Goal: Task Accomplishment & Management: Use online tool/utility

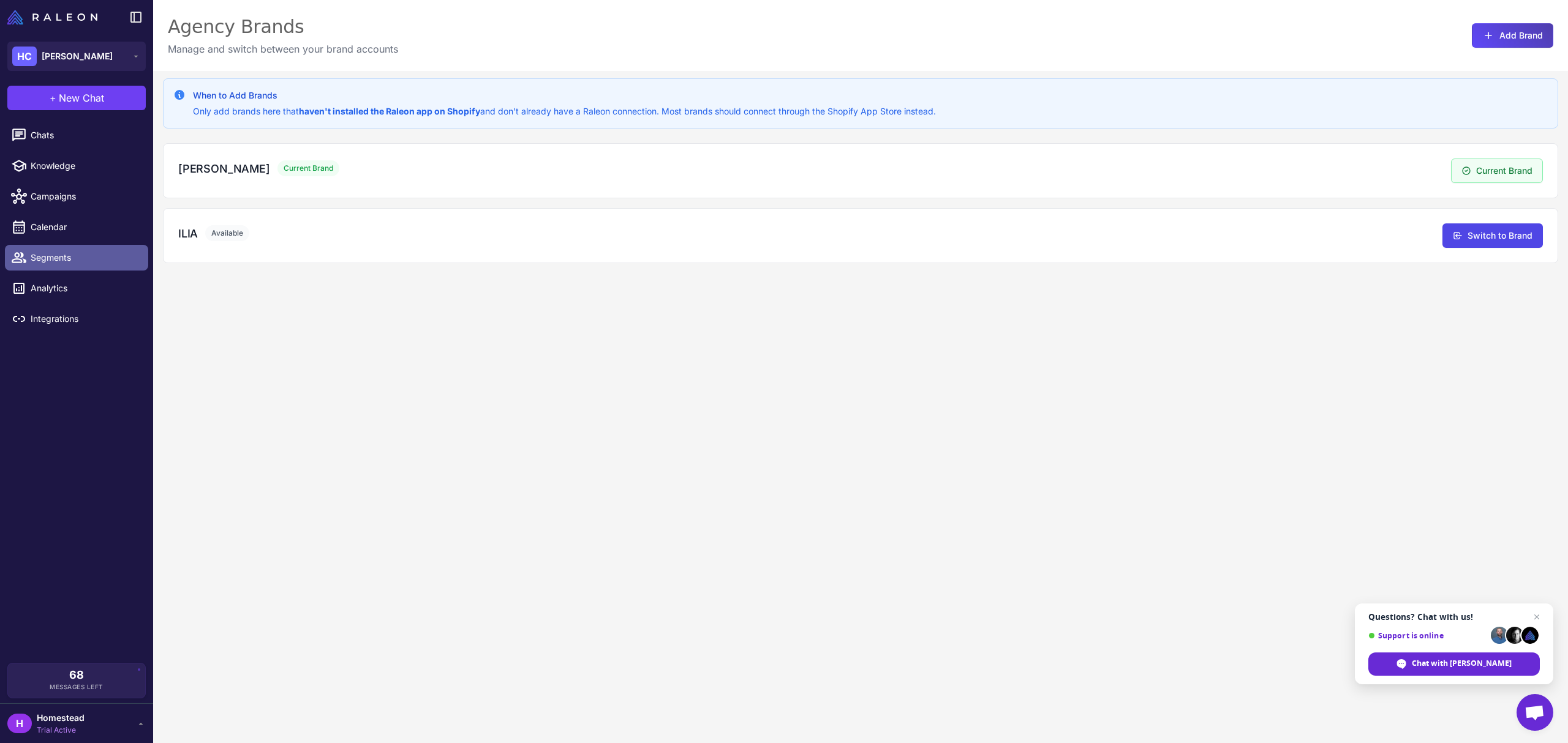
click at [74, 253] on span "Segments" at bounding box center [84, 258] width 108 height 14
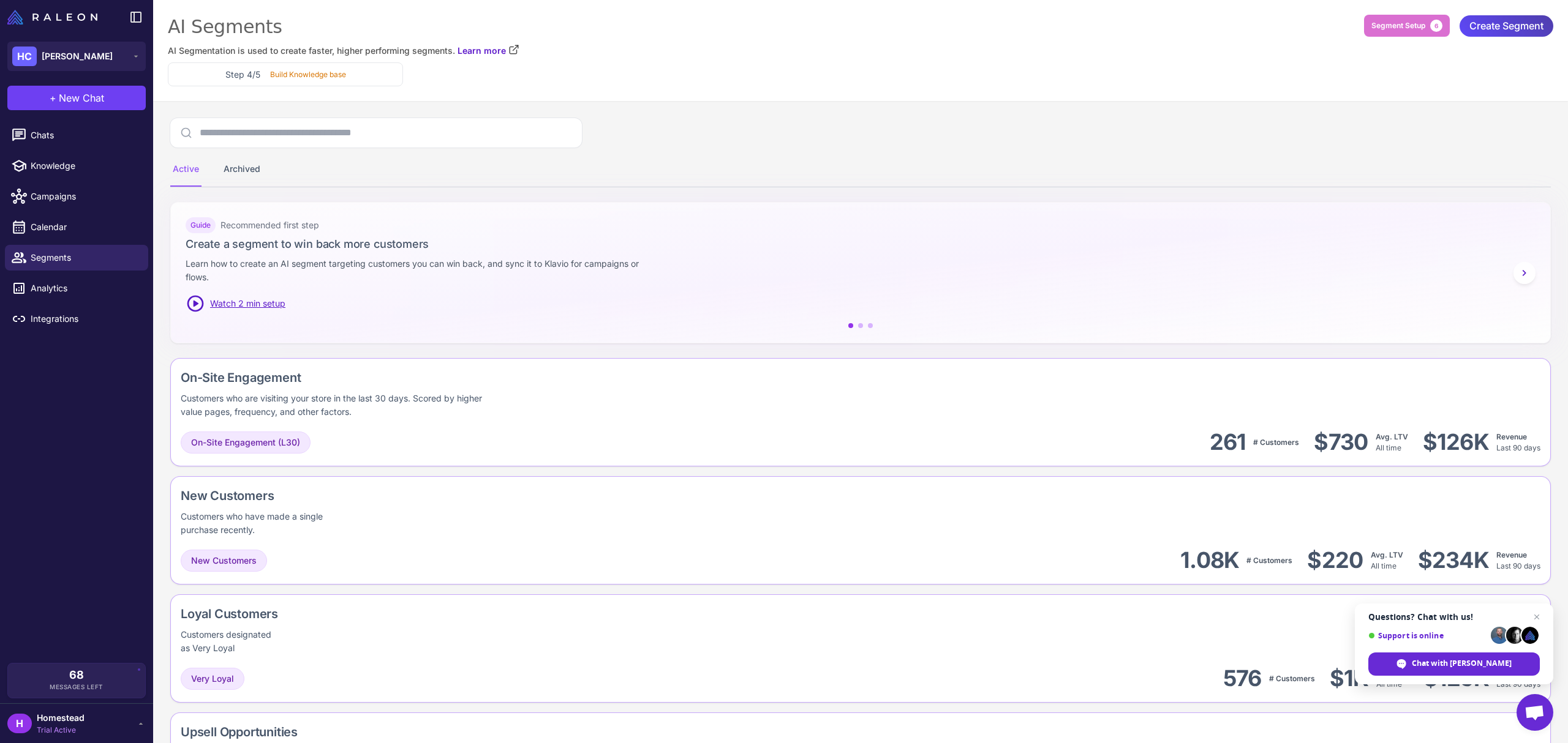
click at [94, 116] on div "+ New Chat" at bounding box center [76, 98] width 153 height 39
click at [97, 134] on span "Chats" at bounding box center [84, 136] width 108 height 14
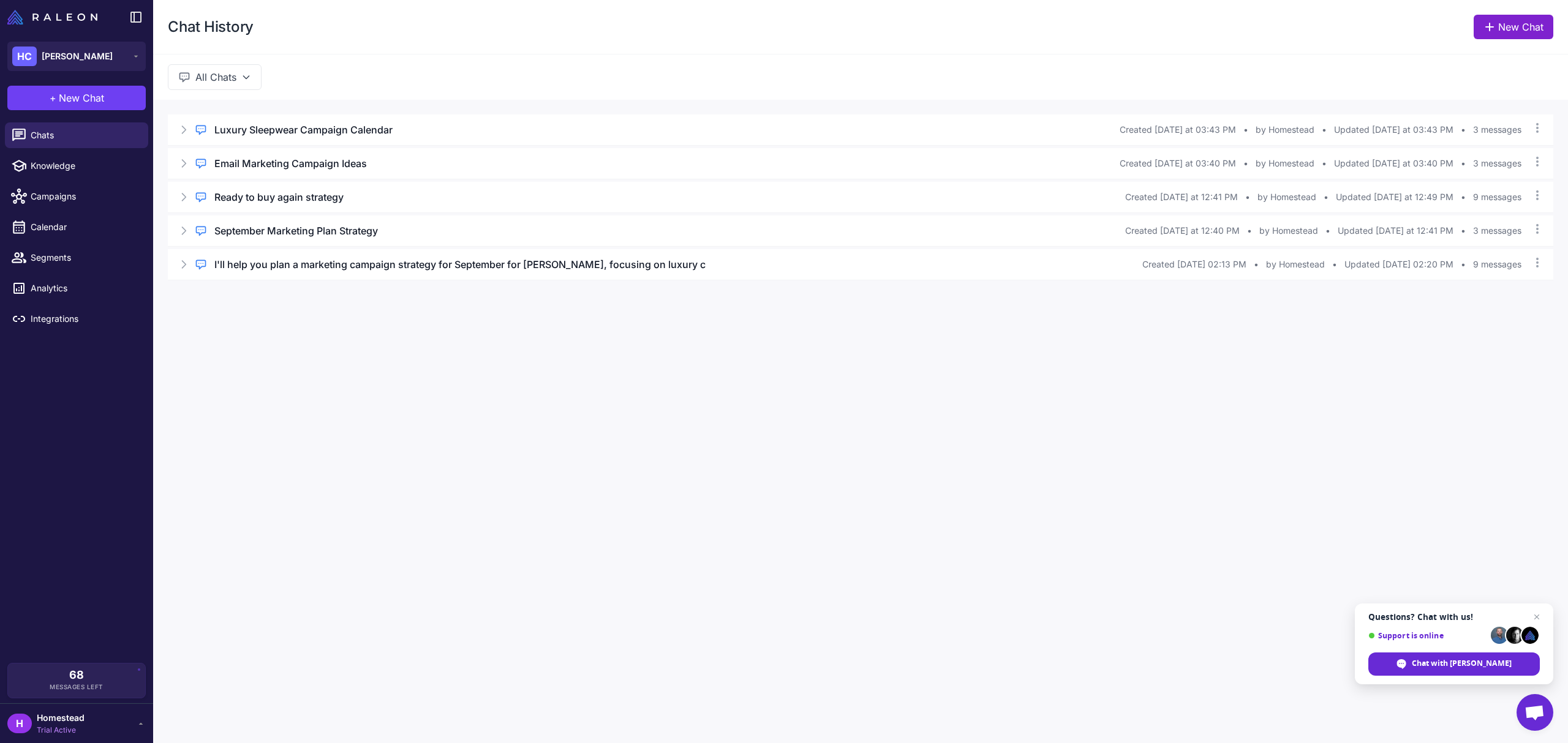
click at [1526, 36] on link "New Chat" at bounding box center [1514, 26] width 80 height 25
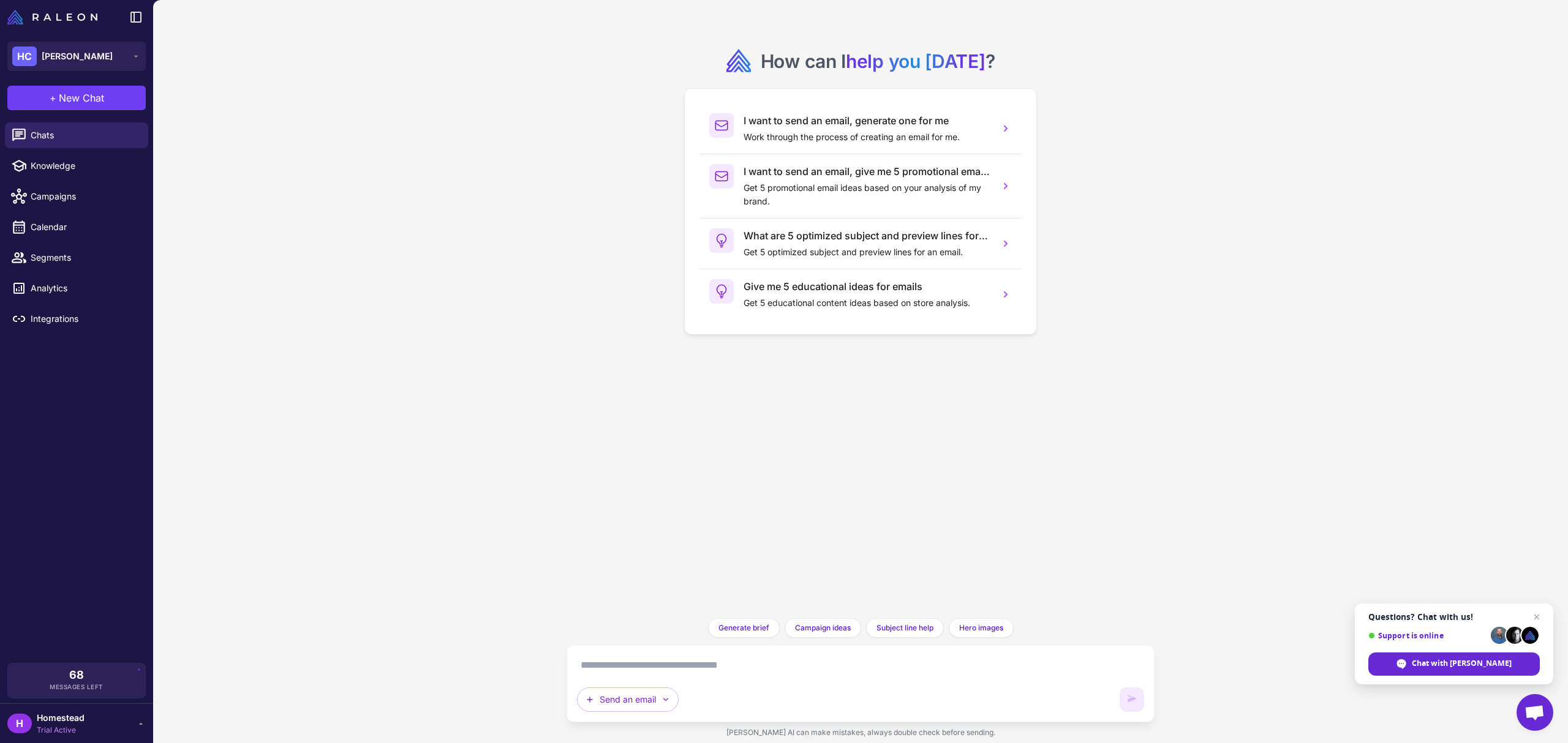
click at [786, 674] on textarea at bounding box center [860, 665] width 567 height 19
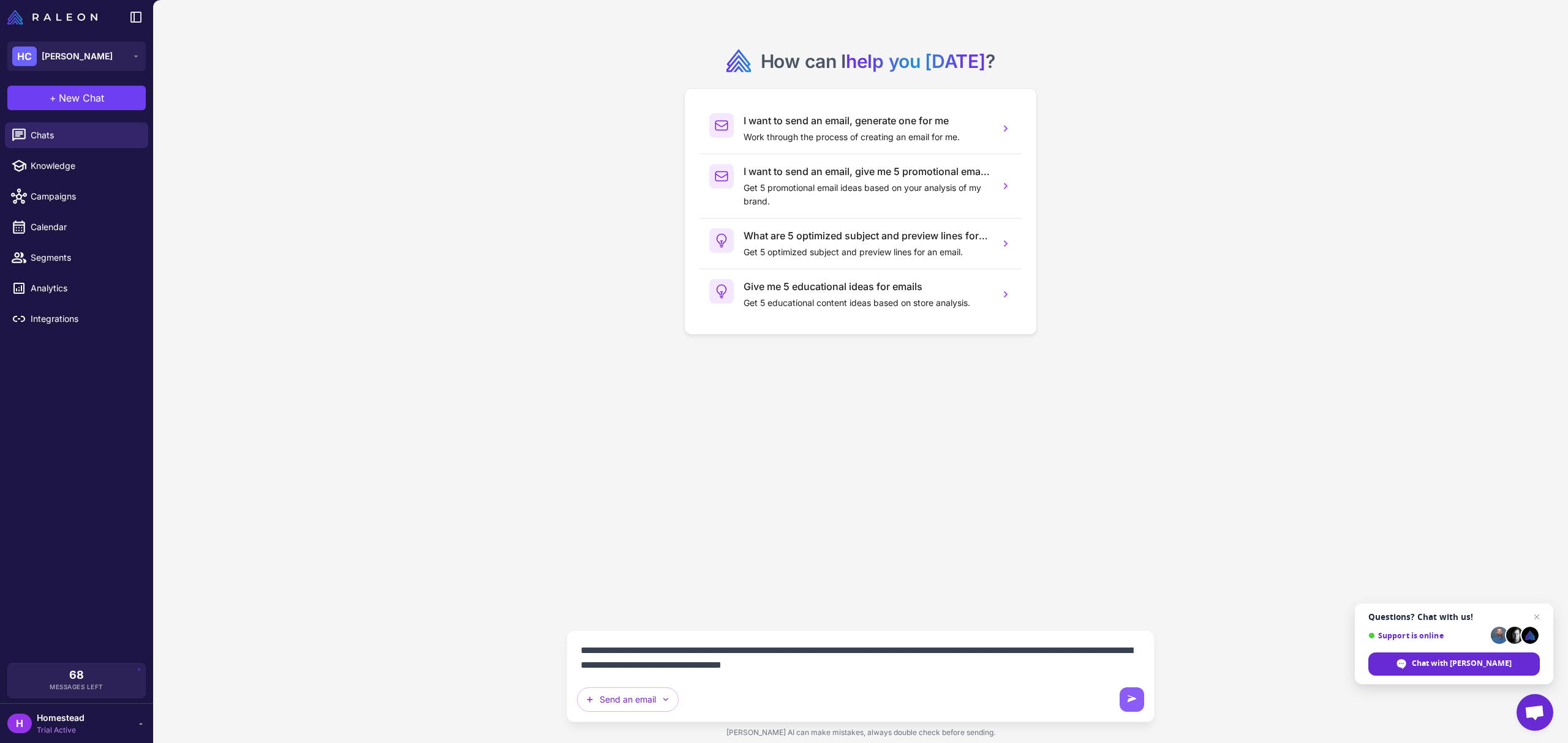
type textarea "**********"
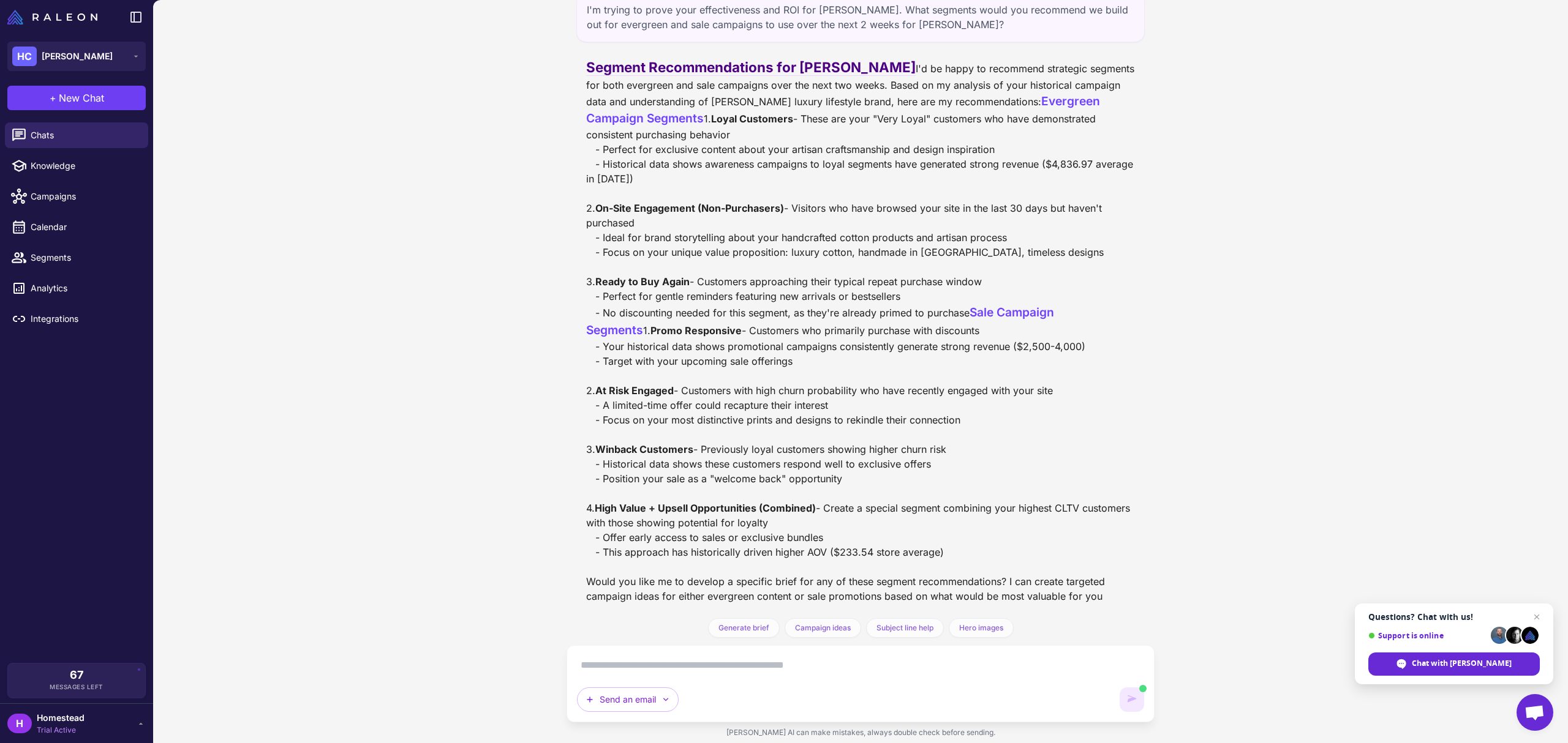
scroll to position [202, 0]
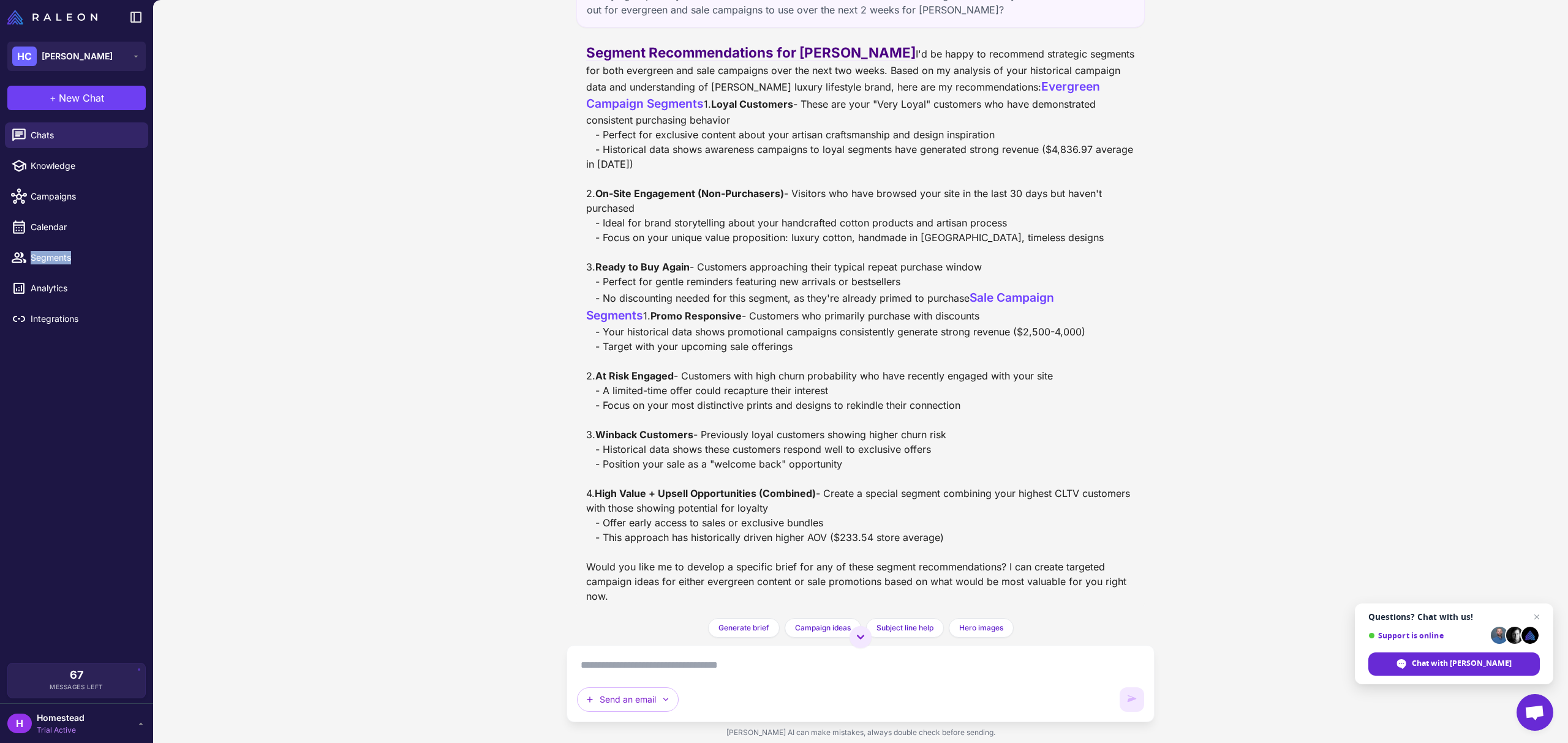
scroll to position [202, 0]
click at [653, 676] on div "Send an email" at bounding box center [860, 684] width 567 height 56
click at [662, 674] on textarea at bounding box center [860, 665] width 567 height 19
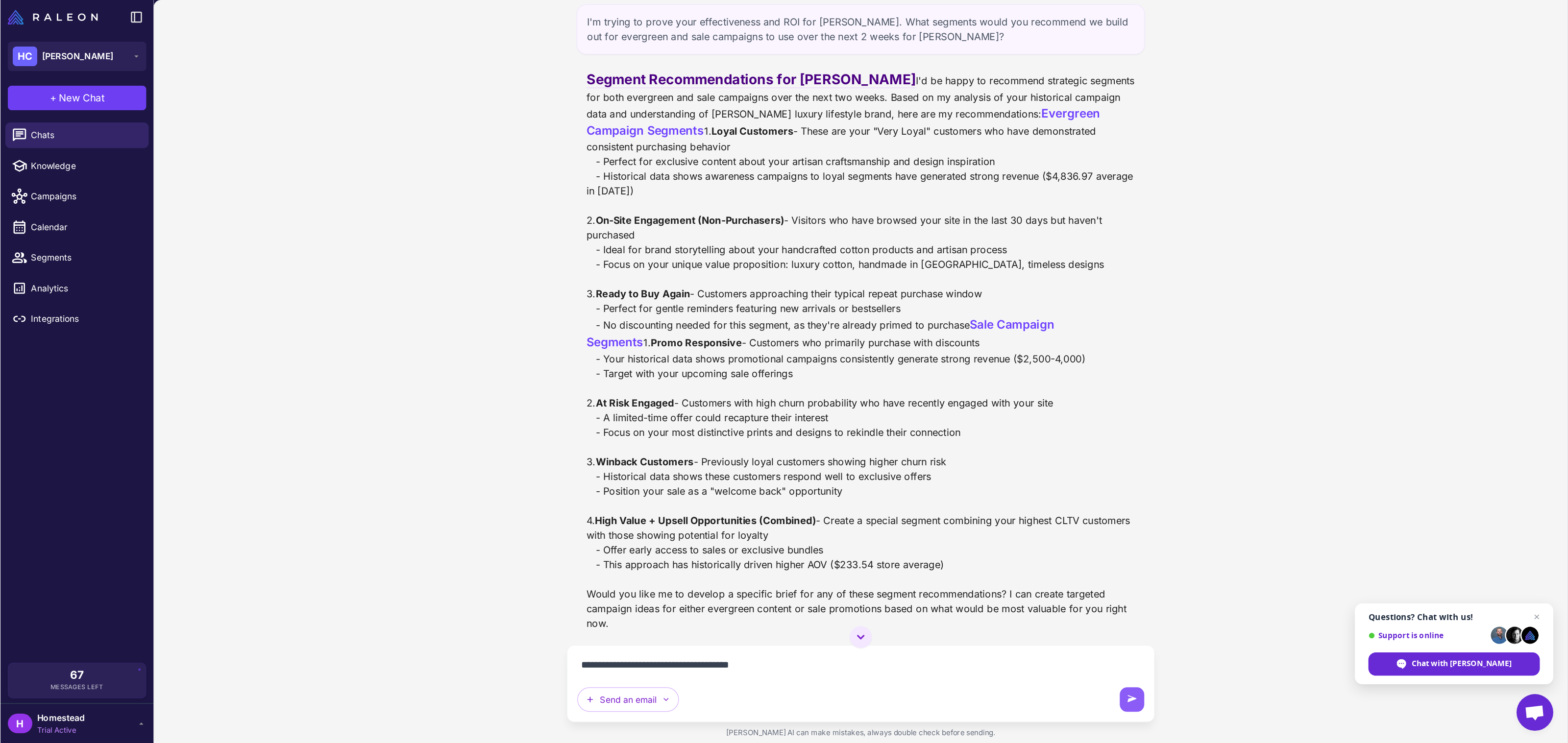
scroll to position [140, 0]
click at [624, 529] on textarea "**********" at bounding box center [688, 532] width 454 height 16
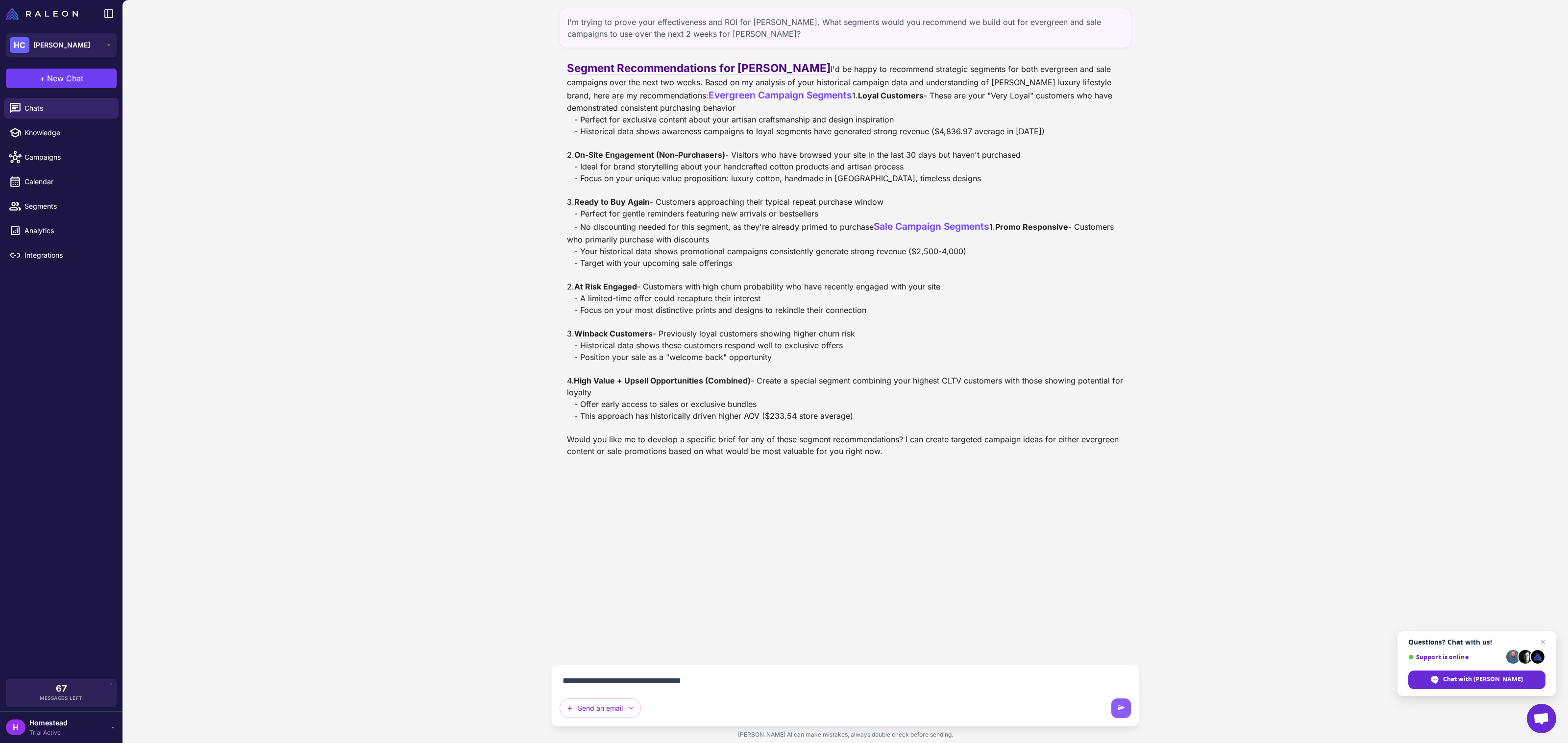
scroll to position [0, 0]
paste textarea "**********"
type textarea "**********"
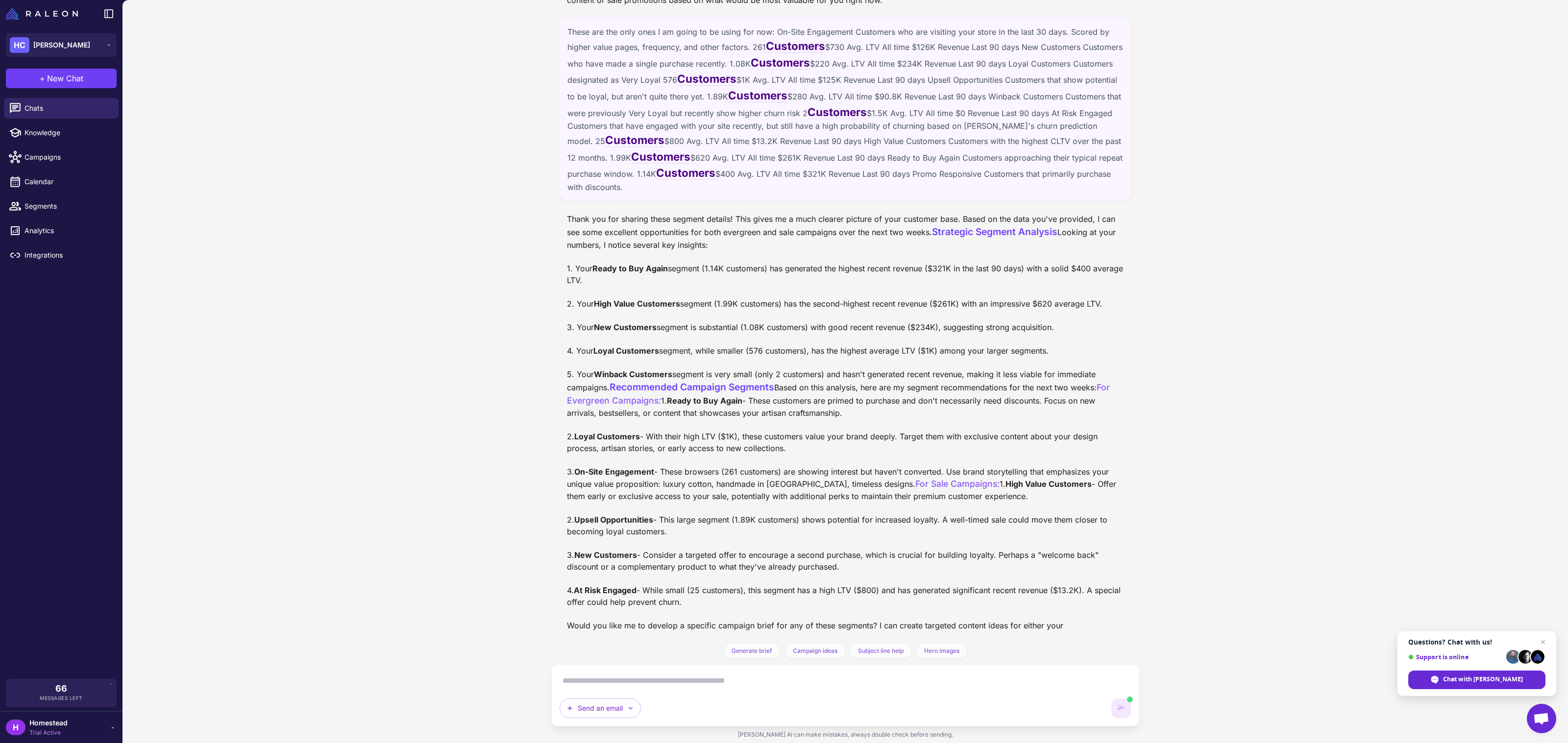
scroll to position [757, 0]
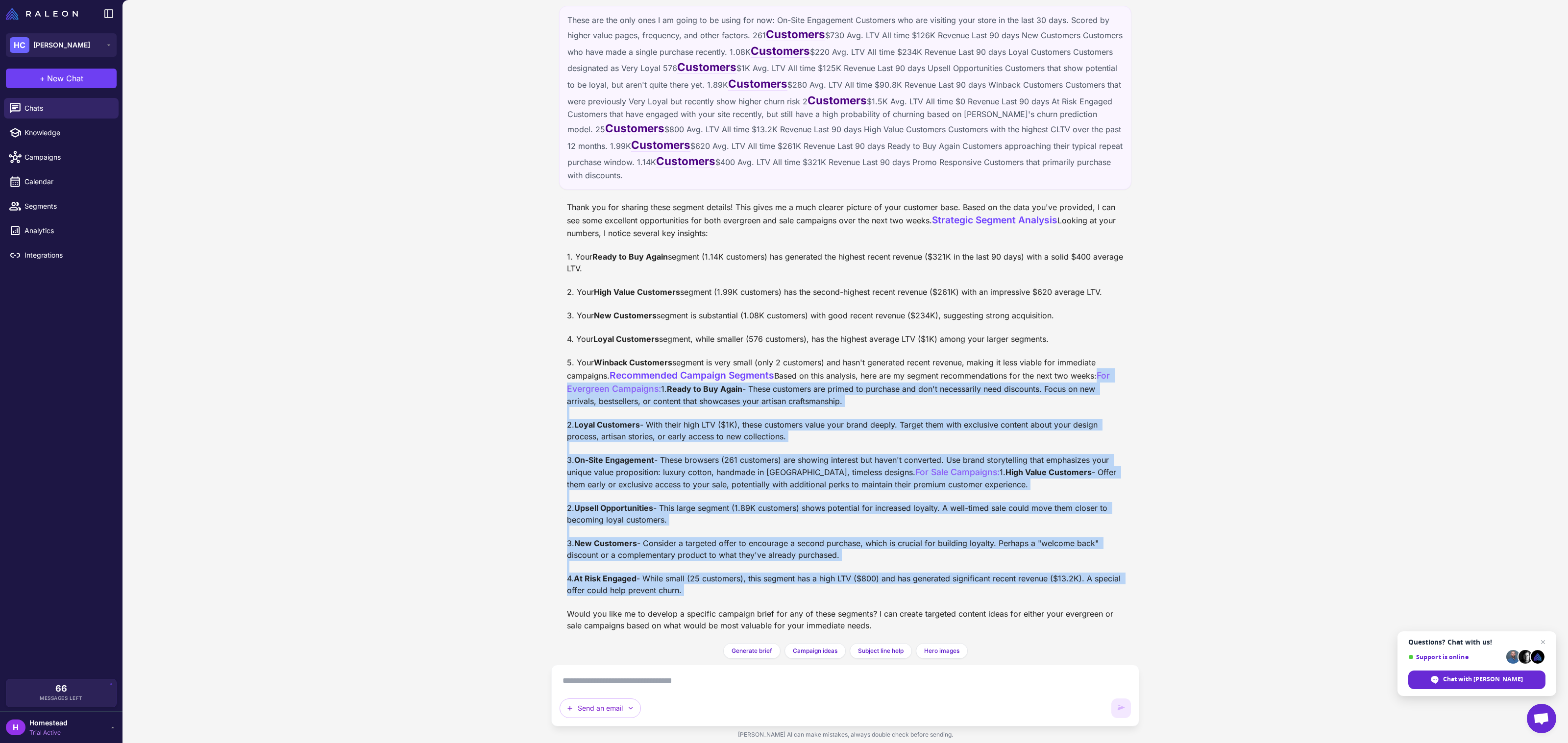
drag, startPoint x: 717, startPoint y: 587, endPoint x: 563, endPoint y: 343, distance: 288.5
click at [563, 343] on div "Thank you for sharing these segment details! This gives me a much clearer pictu…" at bounding box center [845, 416] width 572 height 438
copy div "For Evergreen Campaigns: 1. Ready to Buy Again - These customers are primed to …"
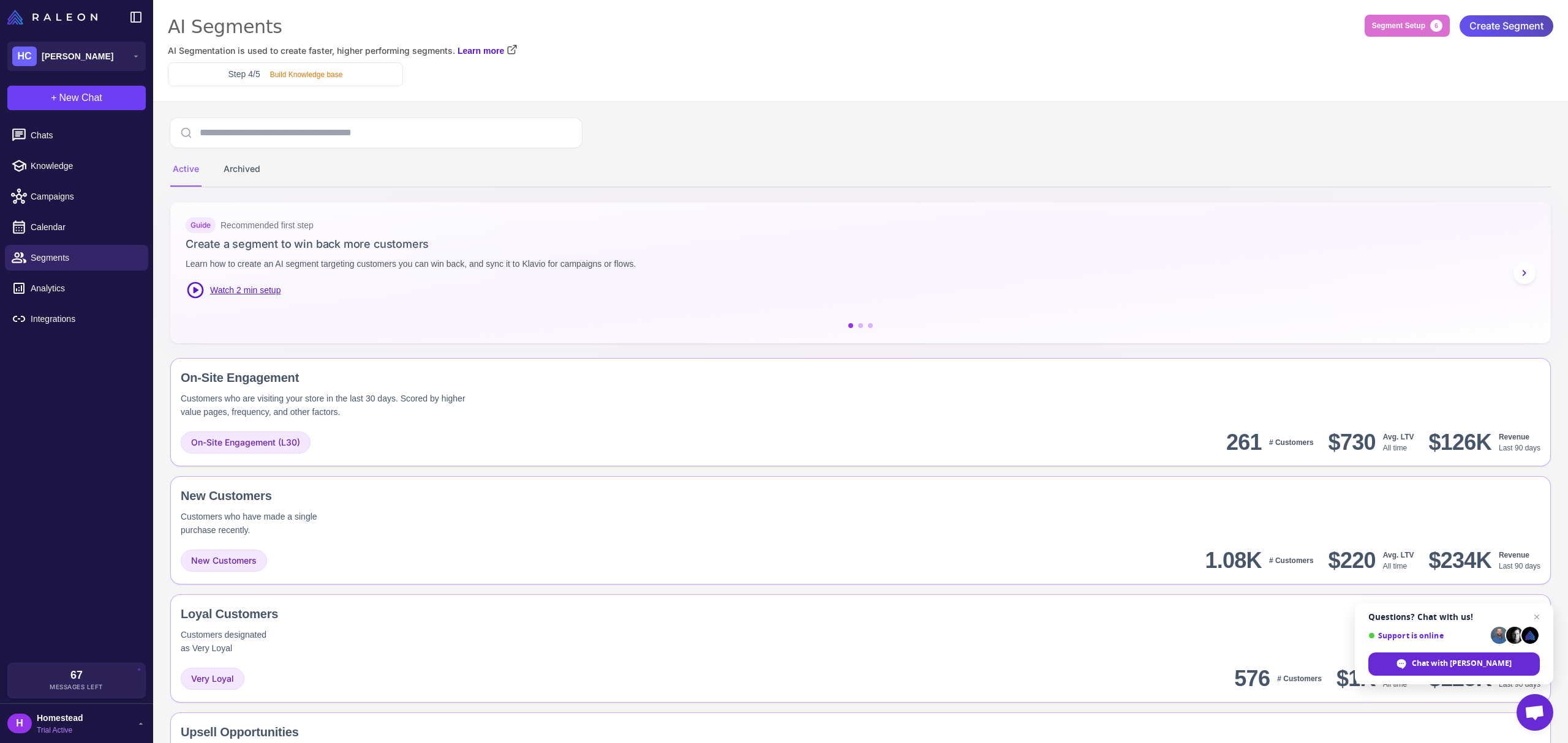
click at [1521, 30] on span "Create Segment" at bounding box center [1506, 25] width 74 height 21
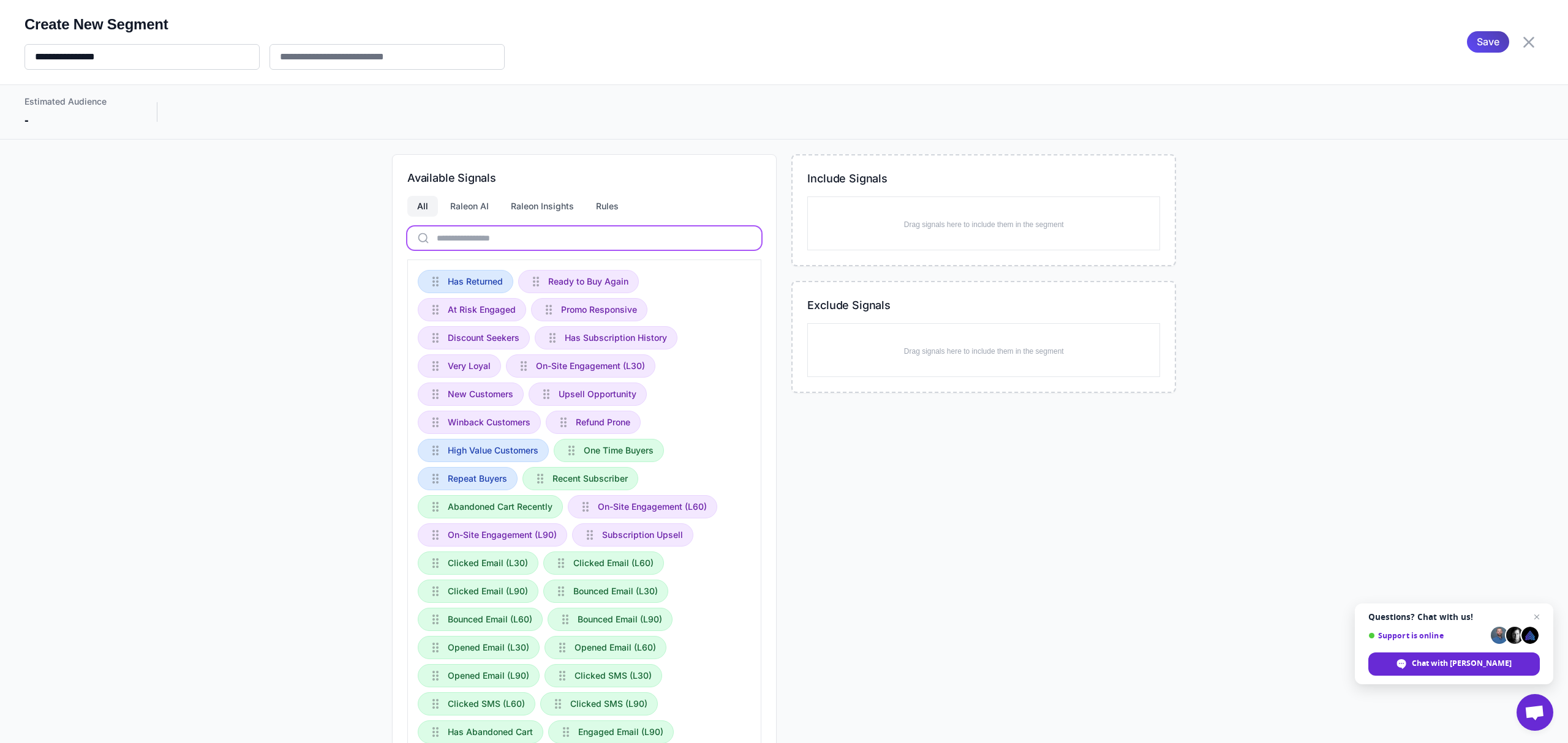
click at [481, 232] on input "text" at bounding box center [585, 237] width 354 height 23
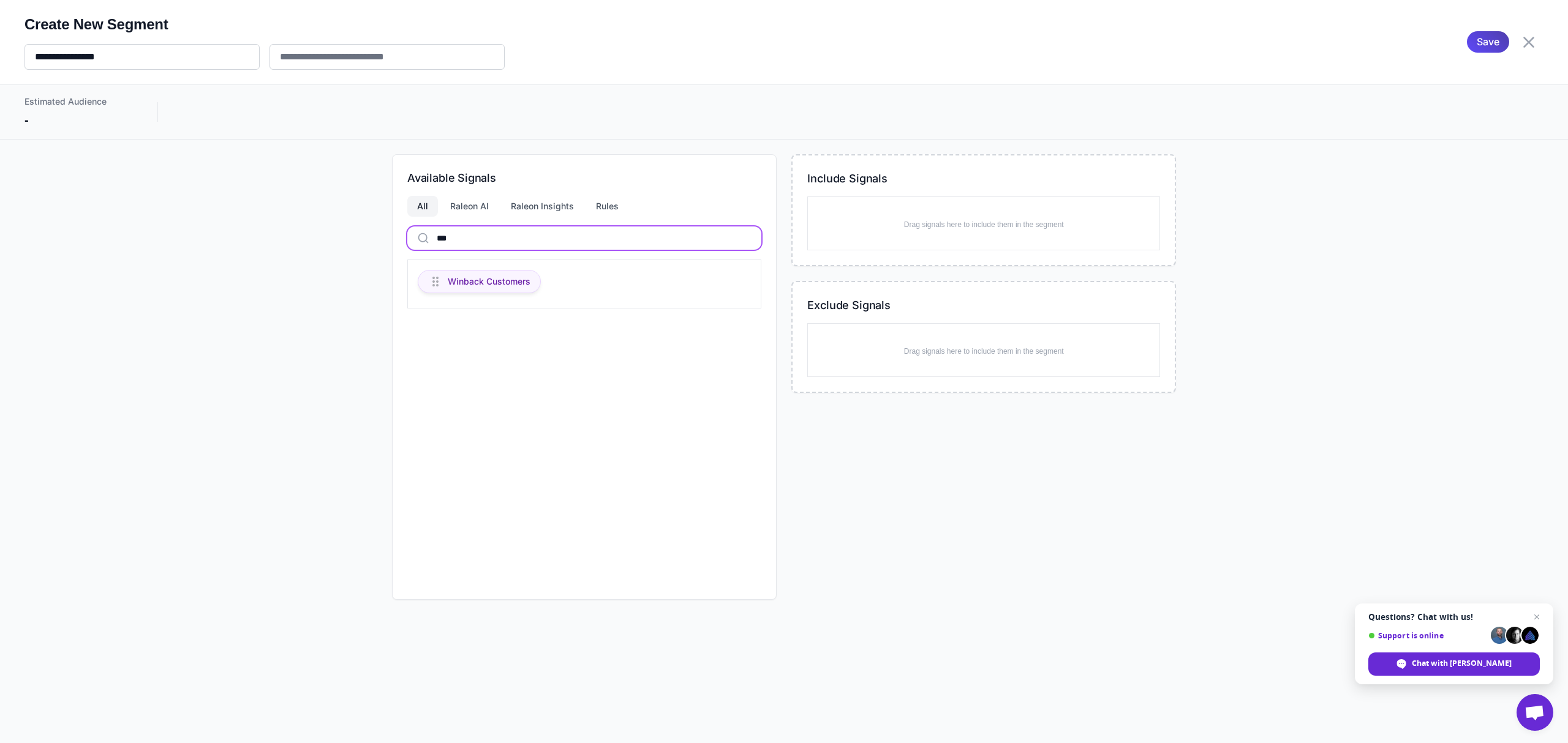
type input "***"
click at [509, 284] on span "Winback Customers" at bounding box center [489, 282] width 83 height 14
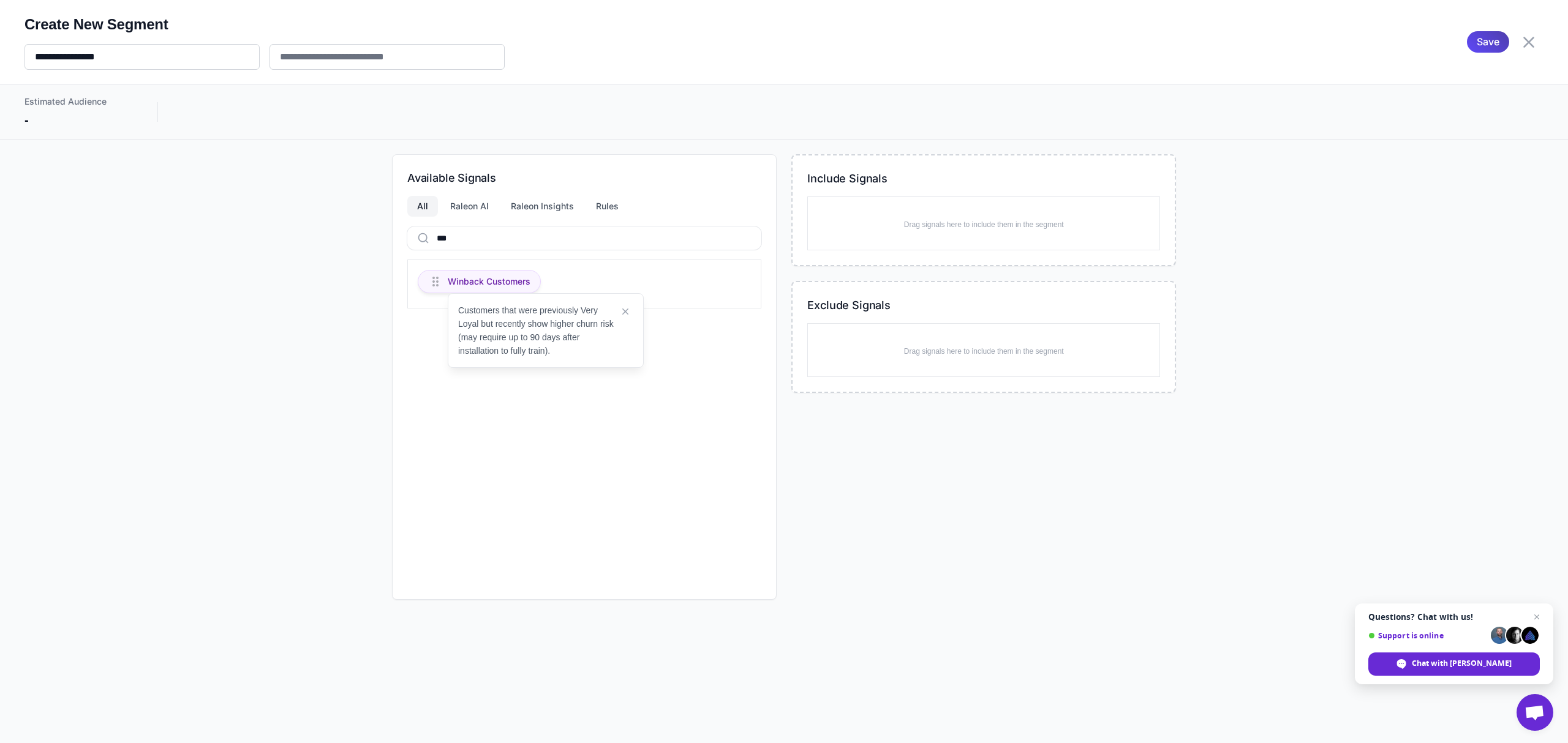
click at [509, 284] on span "Winback Customers" at bounding box center [489, 282] width 83 height 14
click at [478, 213] on div "Raleon AI" at bounding box center [470, 206] width 58 height 21
click at [571, 191] on div "Available Signals All Raleon AI Raleon Insights Rules *** Drag signals here to …" at bounding box center [585, 377] width 385 height 446
click at [1485, 42] on span "Save" at bounding box center [1488, 42] width 23 height 21
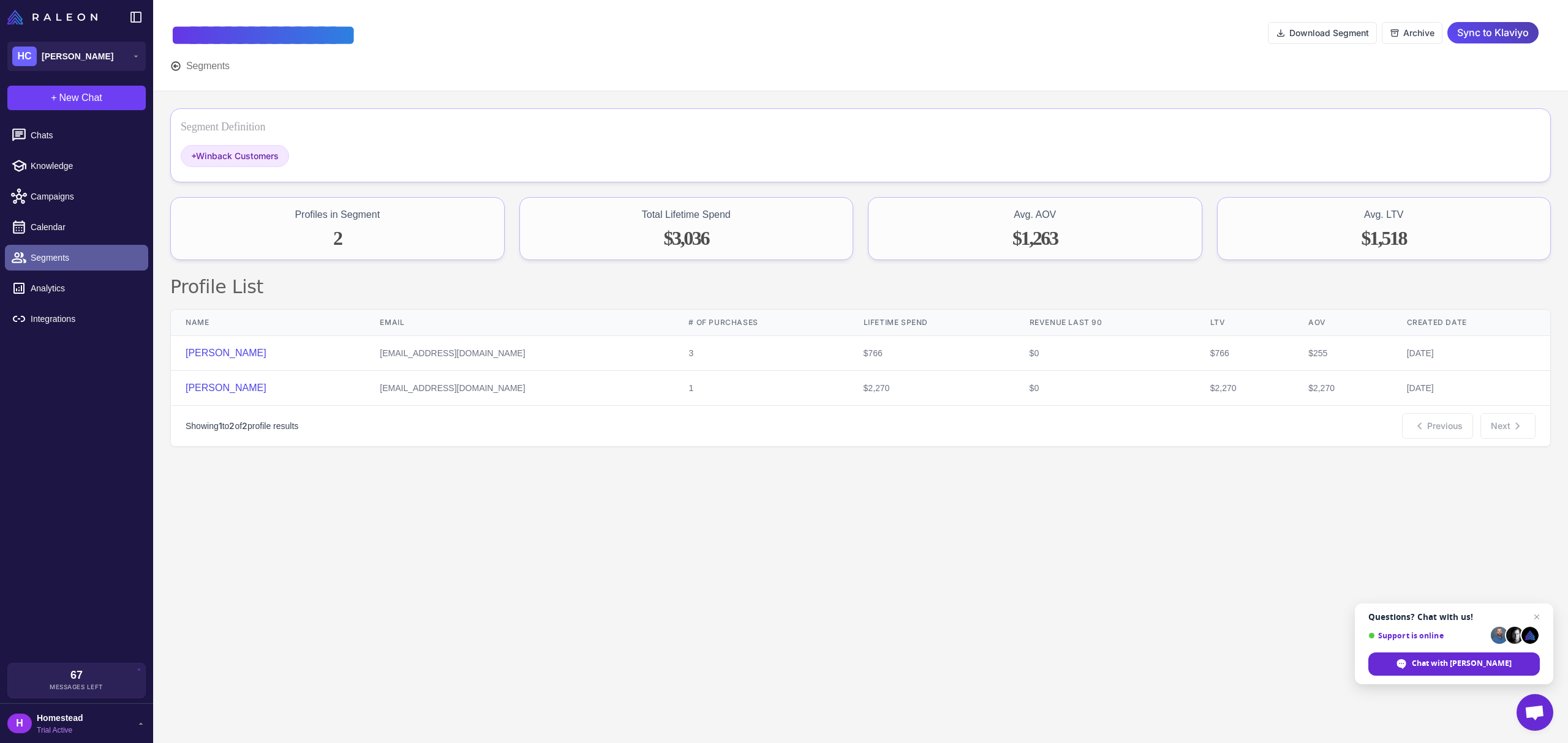
click at [107, 258] on span "Segments" at bounding box center [84, 258] width 108 height 14
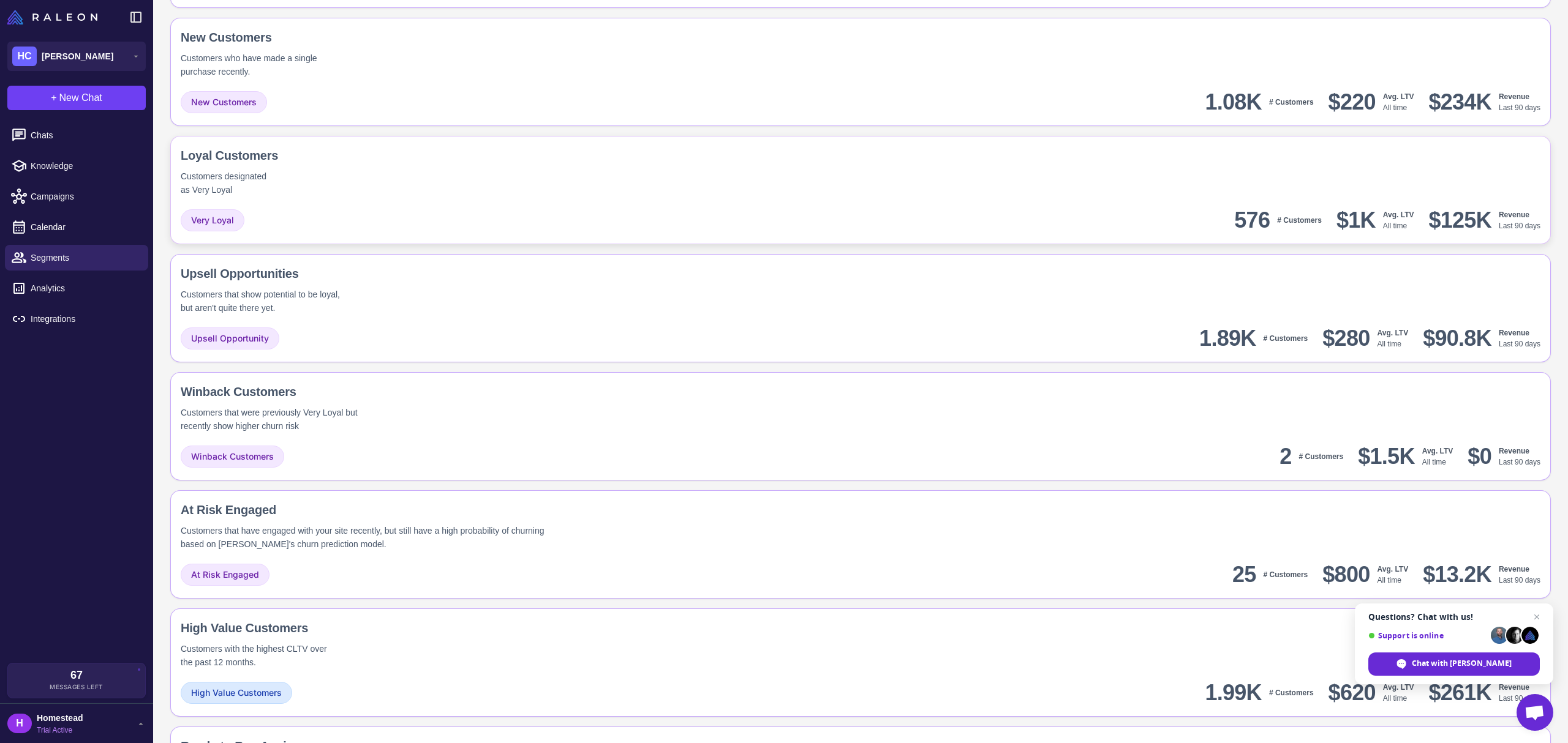
scroll to position [462, 0]
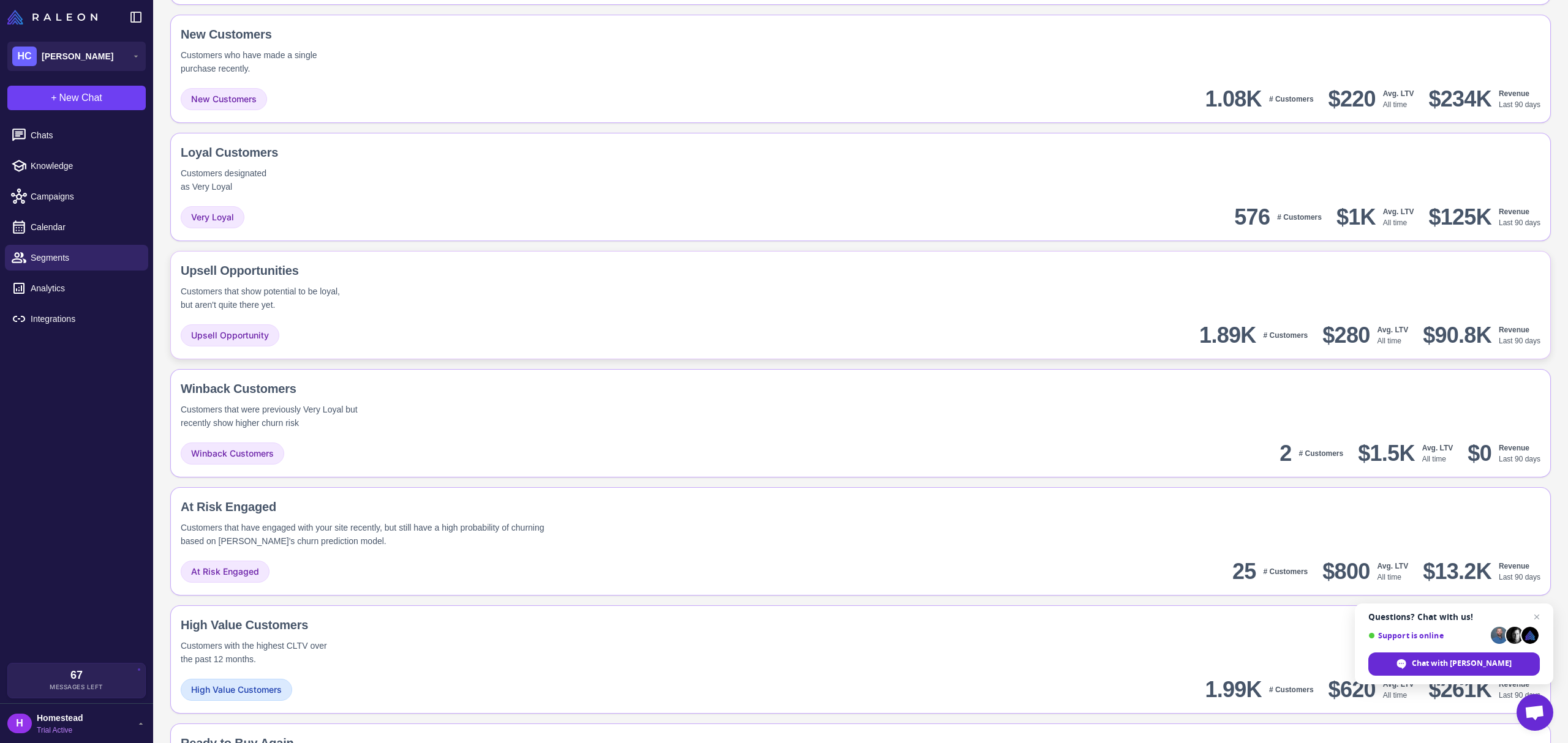
click at [662, 306] on div "Upsell Opportunities Customers that show potential to be loyal, but aren't quit…" at bounding box center [860, 286] width 1359 height 50
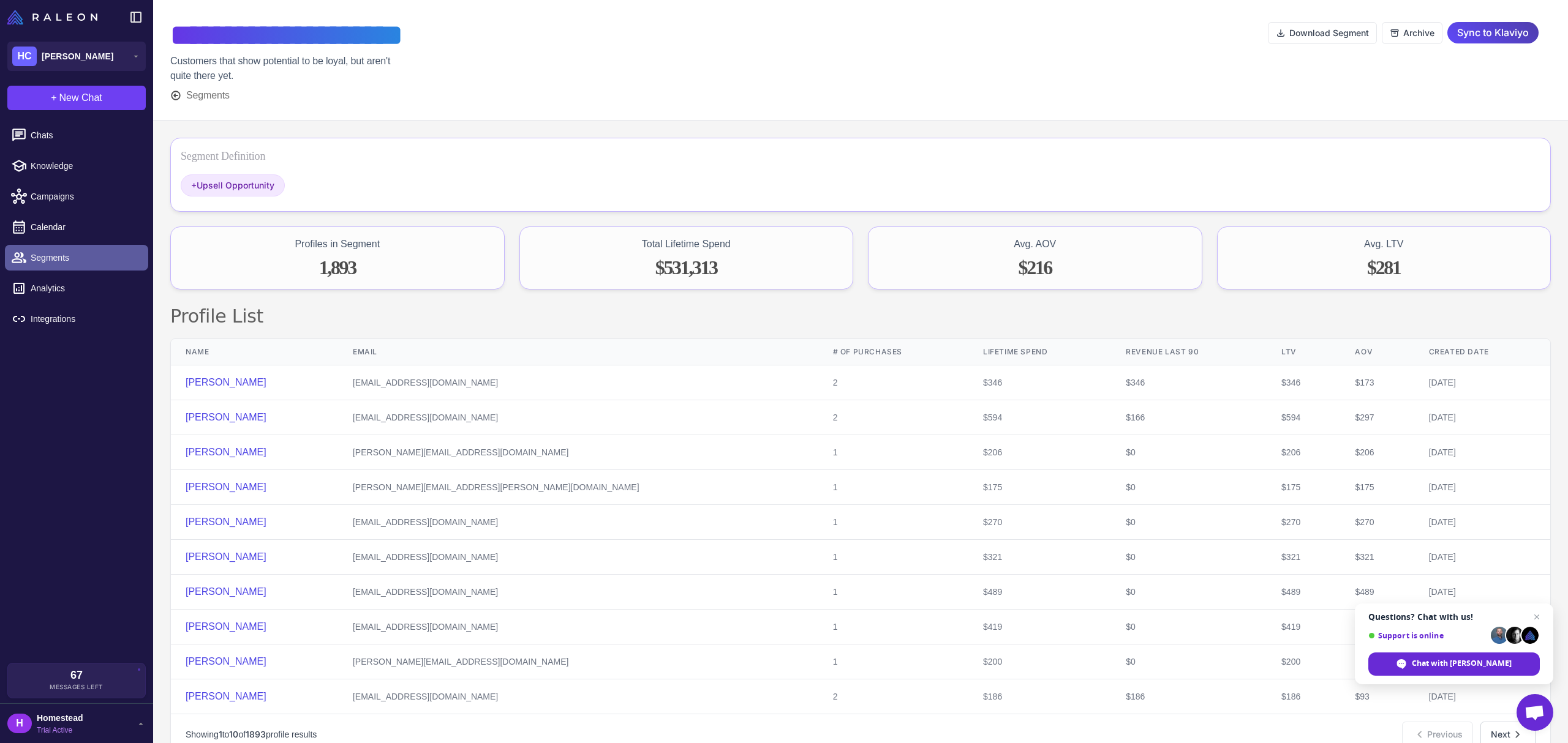
click at [112, 260] on span "Segments" at bounding box center [84, 258] width 108 height 14
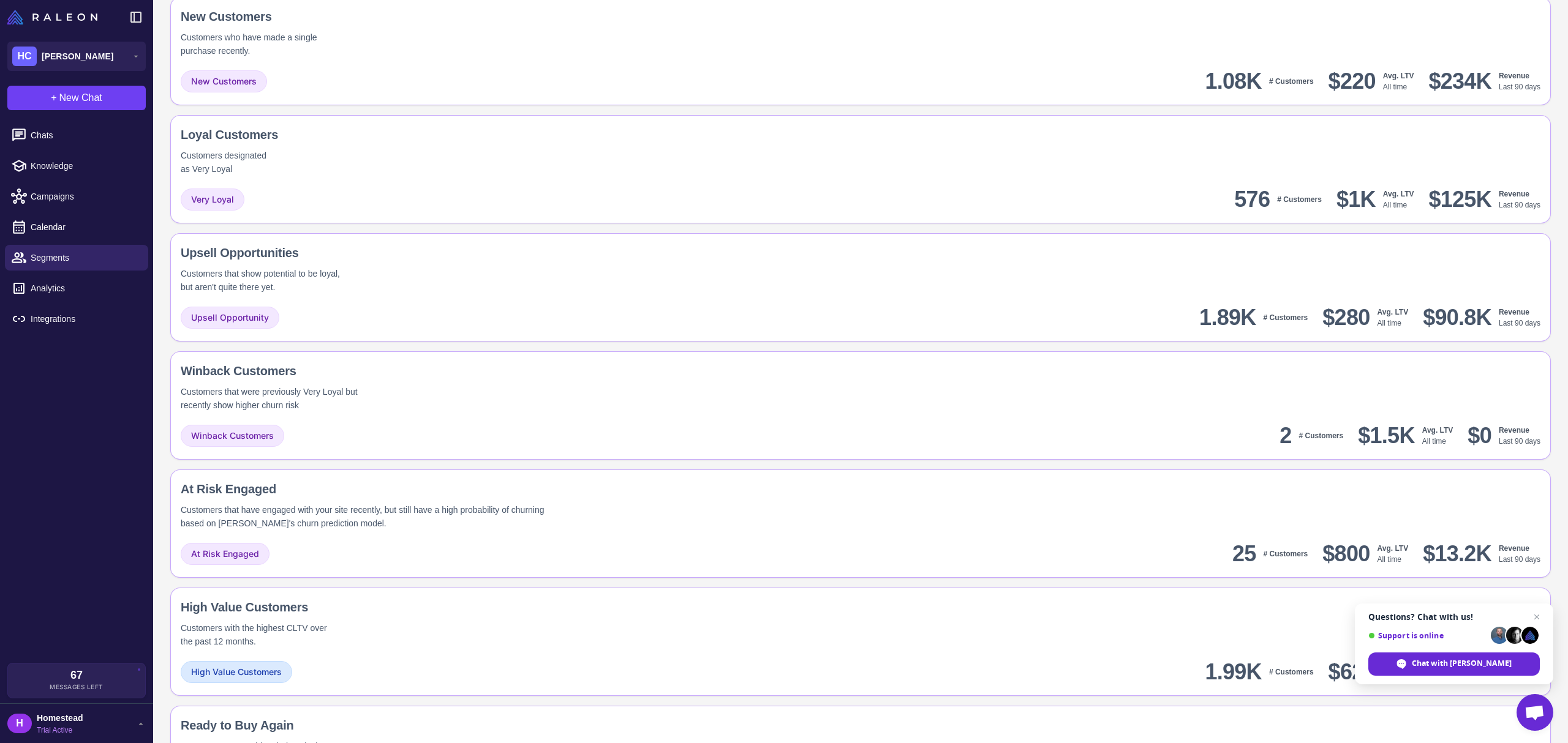
scroll to position [476, 0]
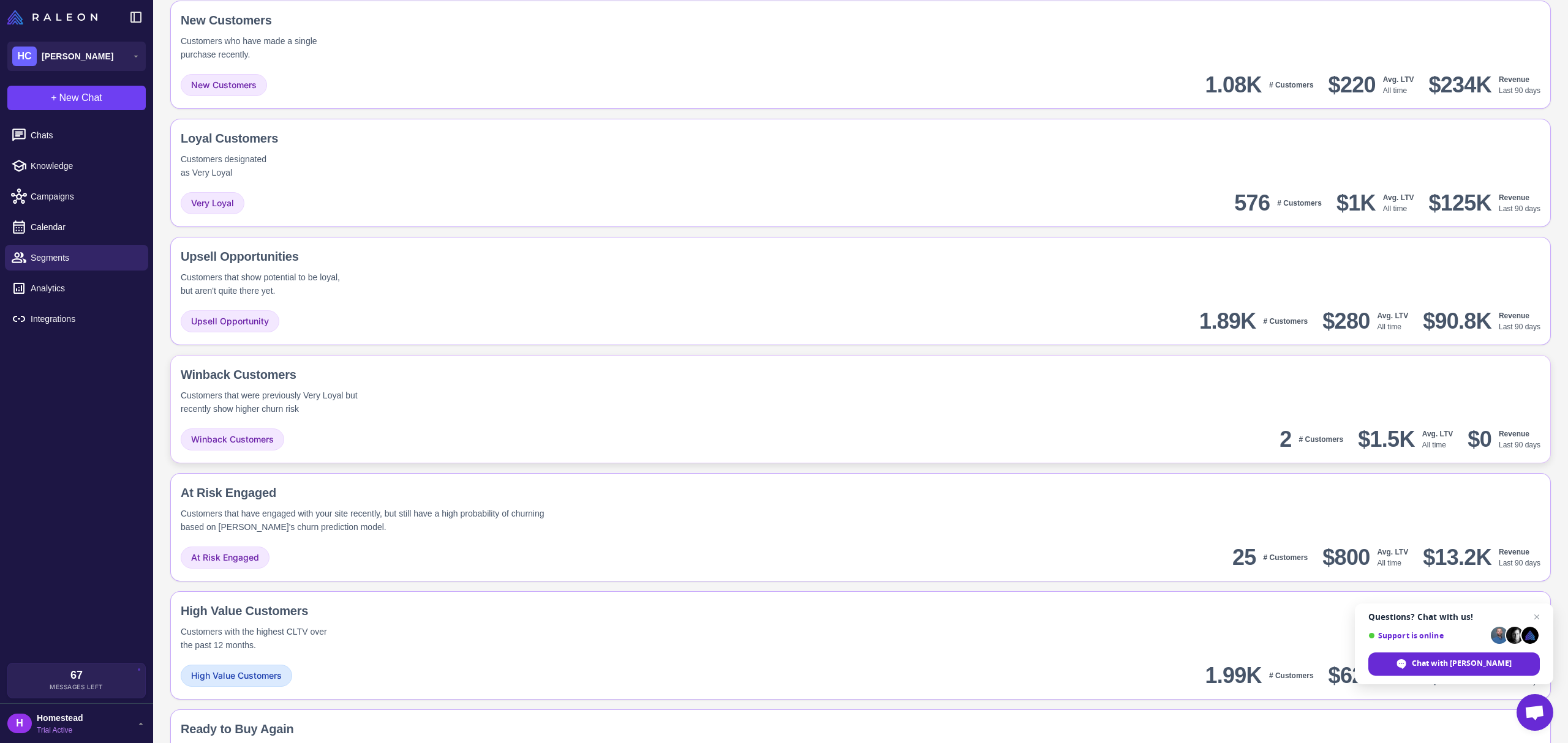
click at [570, 474] on div "Winback Customers Customers that were previously Very Loyal but recently show h…" at bounding box center [860, 528] width 1381 height 108
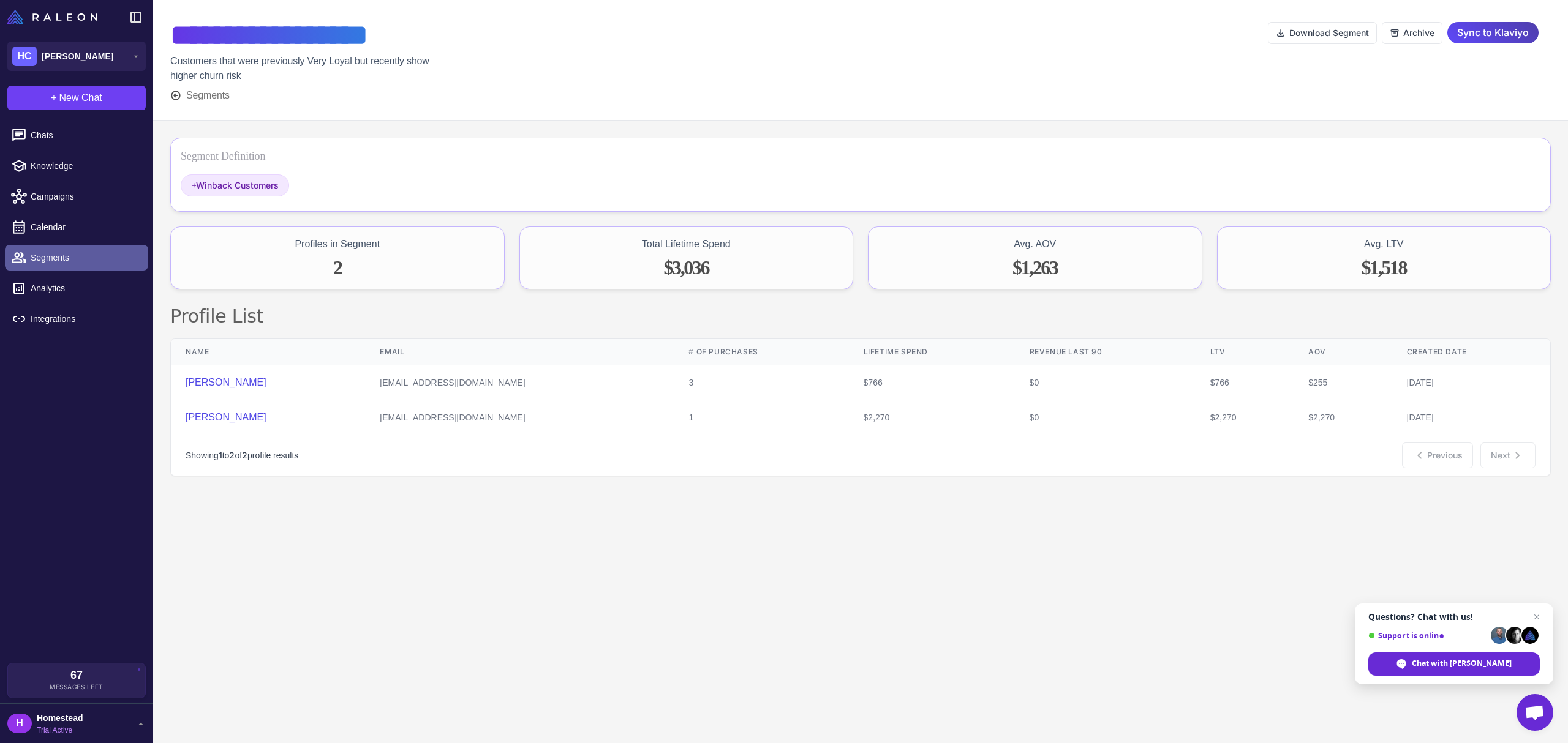
click at [81, 248] on link "Segments" at bounding box center [76, 258] width 143 height 25
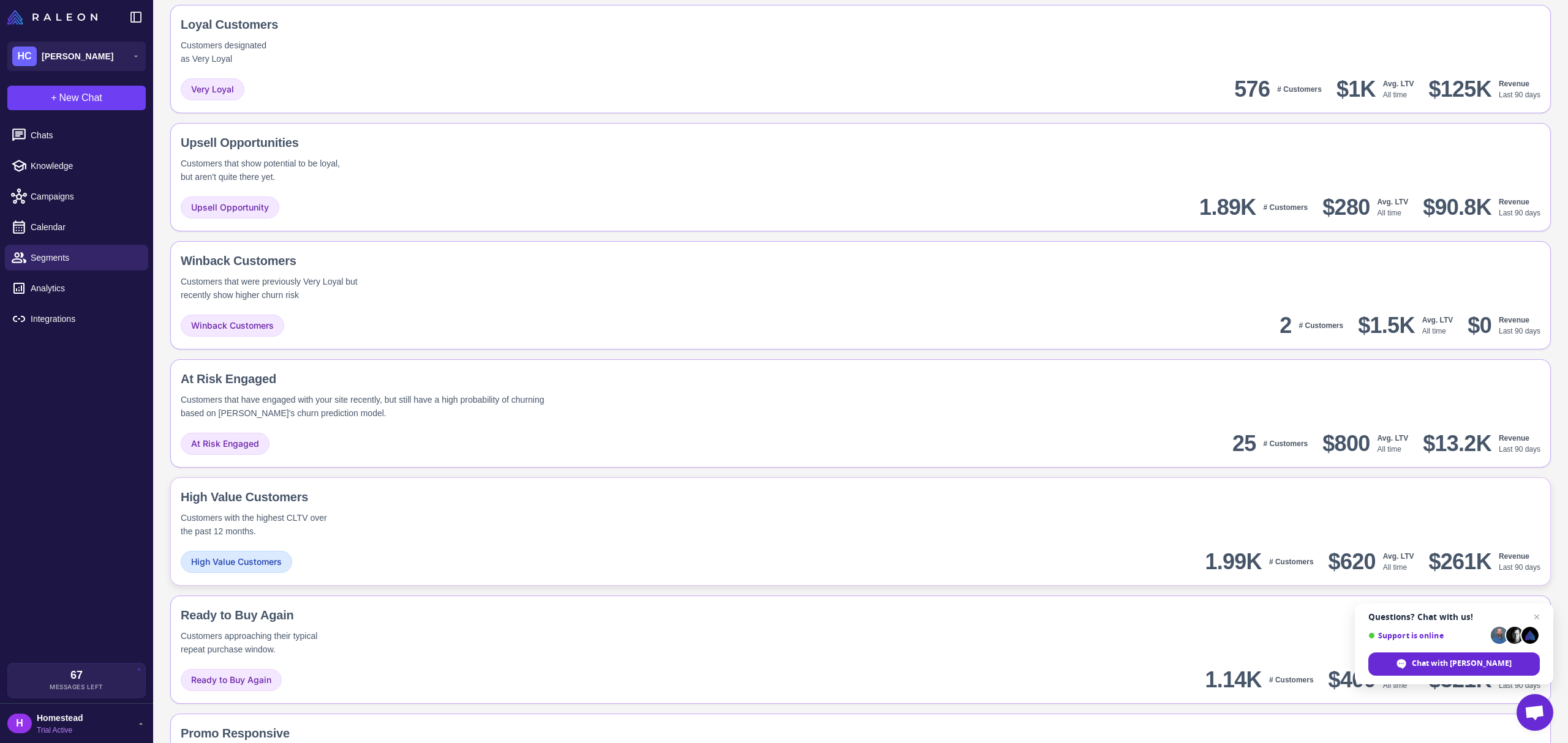
scroll to position [895, 0]
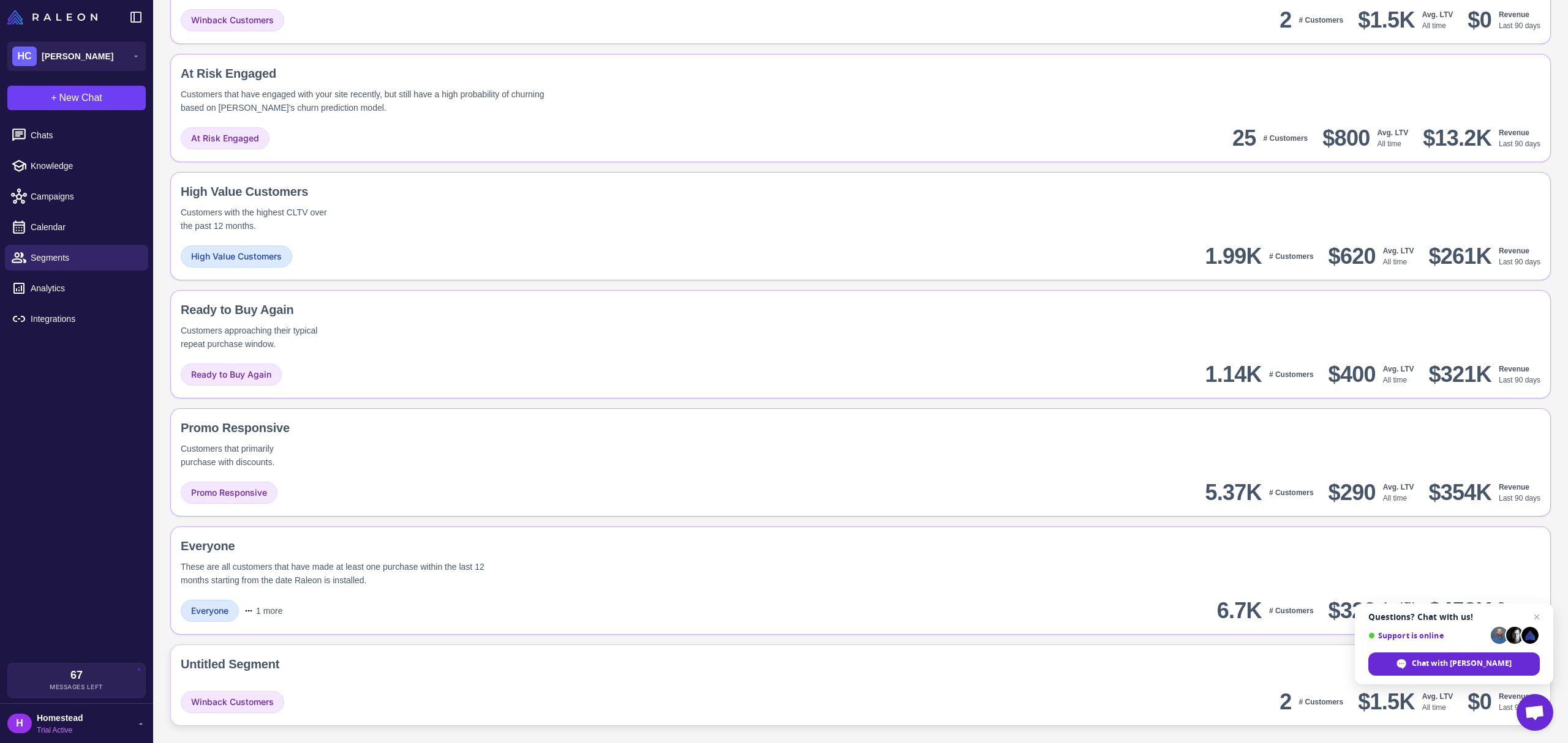
click at [1053, 714] on div "Winback Customers 2 # Customers $1.5K Avg. LTV All time $0 Revenue Last 90 days" at bounding box center [860, 701] width 1359 height 28
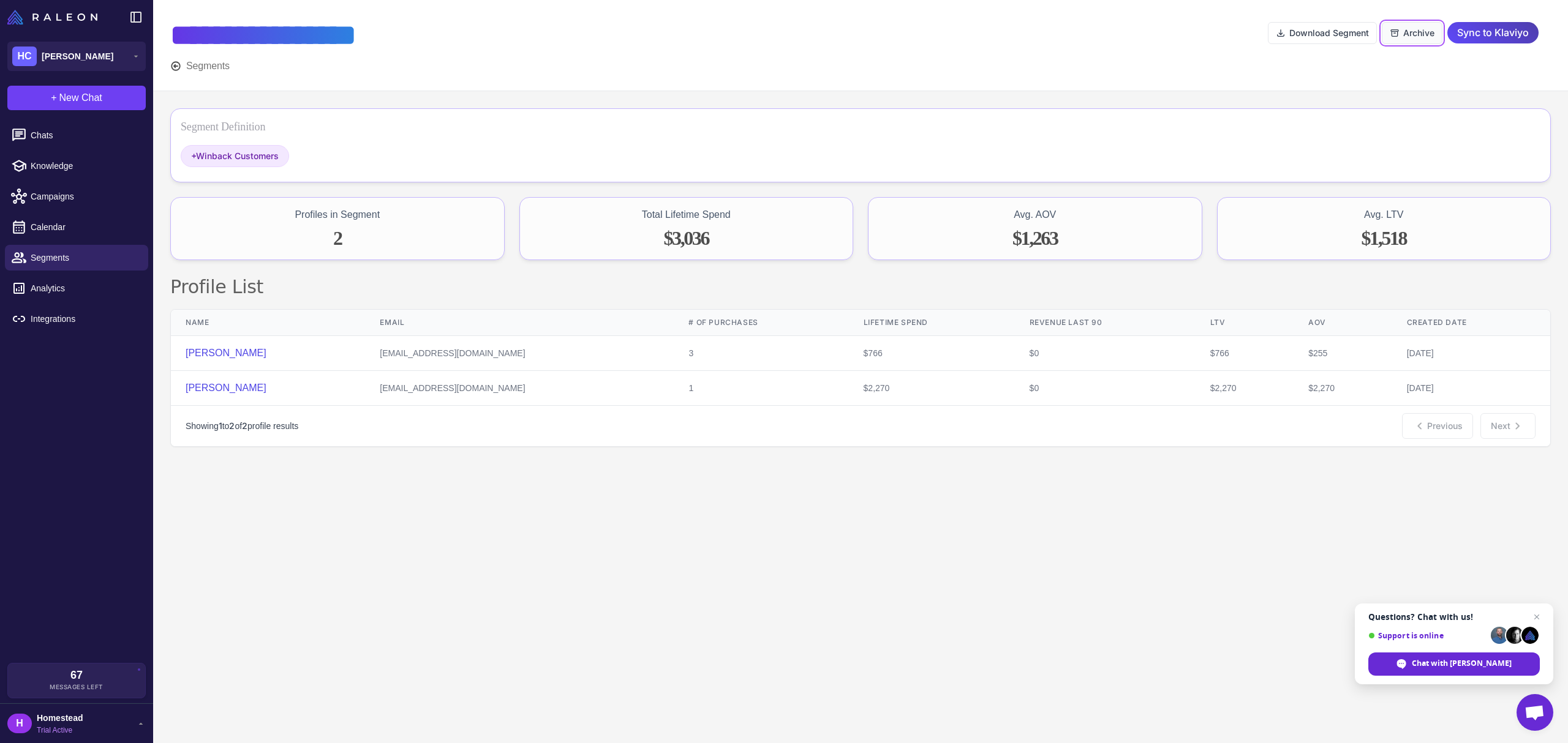
click at [1433, 31] on button "Archive" at bounding box center [1413, 33] width 61 height 22
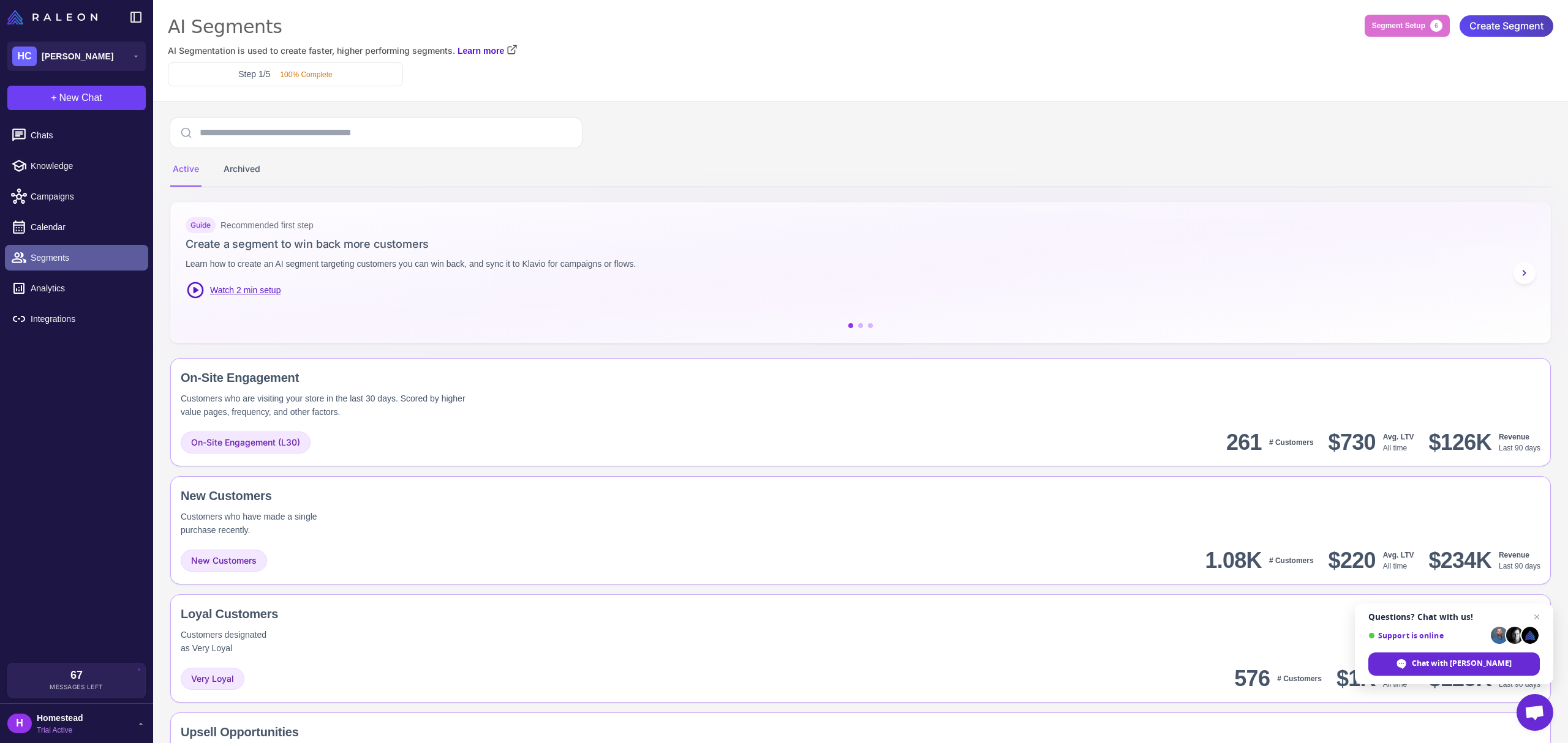
click at [30, 264] on div at bounding box center [22, 258] width 16 height 16
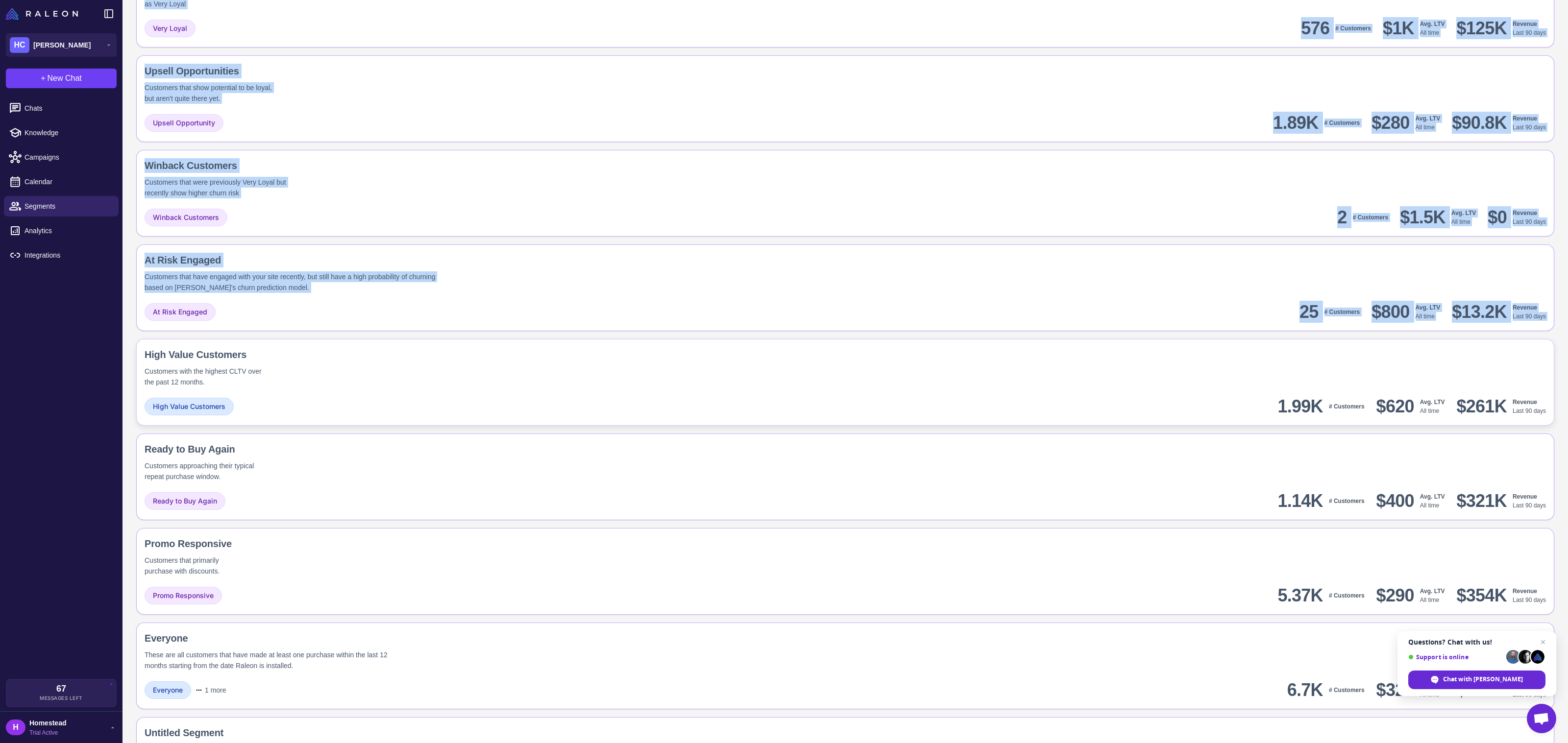
scroll to position [570, 0]
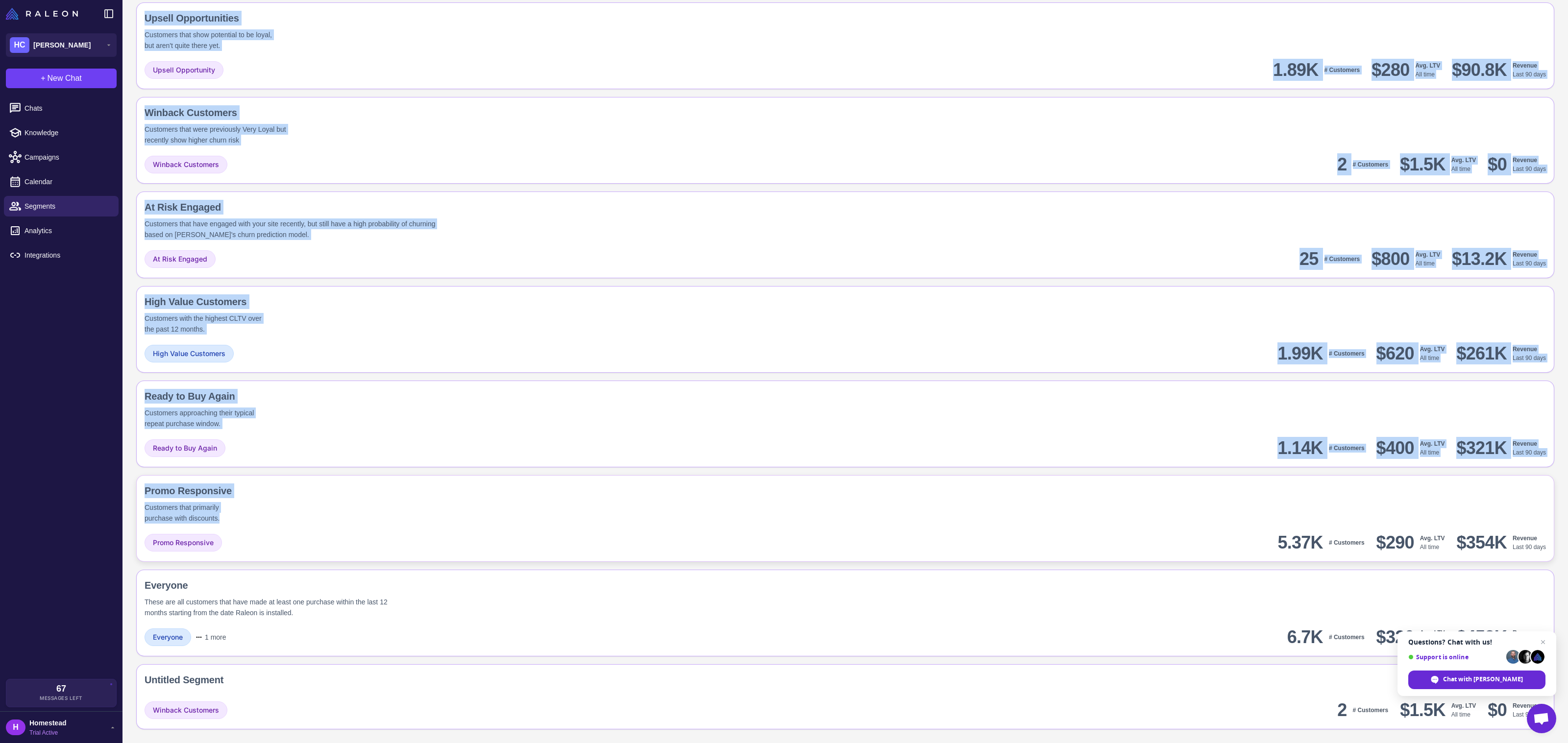
drag, startPoint x: 140, startPoint y: 52, endPoint x: 498, endPoint y: 519, distance: 588.4
click at [498, 519] on div "On-Site Engagement Customers who are visiting your store in the last 30 days. S…" at bounding box center [845, 224] width 1418 height 1011
copy div "On-Site Engagement Customers who are visiting your store in the last 30 days. S…"
